Goal: Browse casually

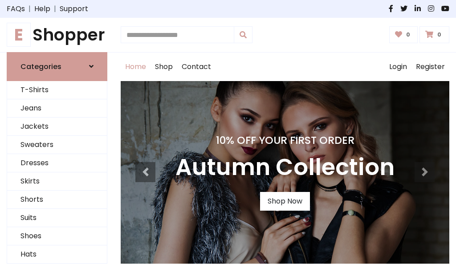
click at [228, 135] on h4 "10% Off Your First Order" at bounding box center [284, 140] width 219 height 12
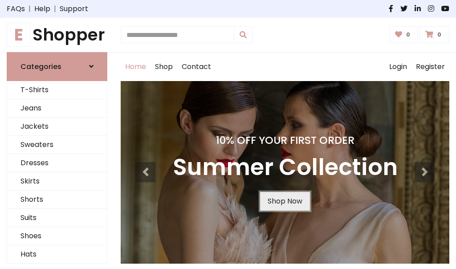
click at [285, 201] on link "Shop Now" at bounding box center [285, 201] width 50 height 19
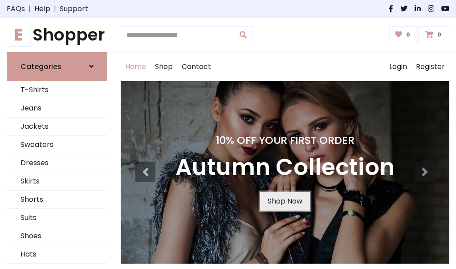
click at [285, 201] on link "Shop Now" at bounding box center [285, 201] width 50 height 19
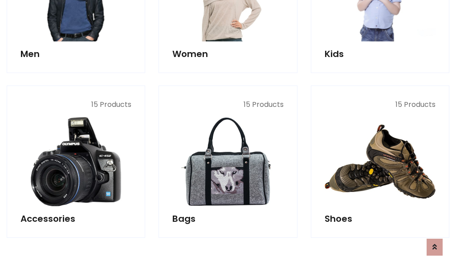
scroll to position [888, 0]
